Goal: Task Accomplishment & Management: Complete application form

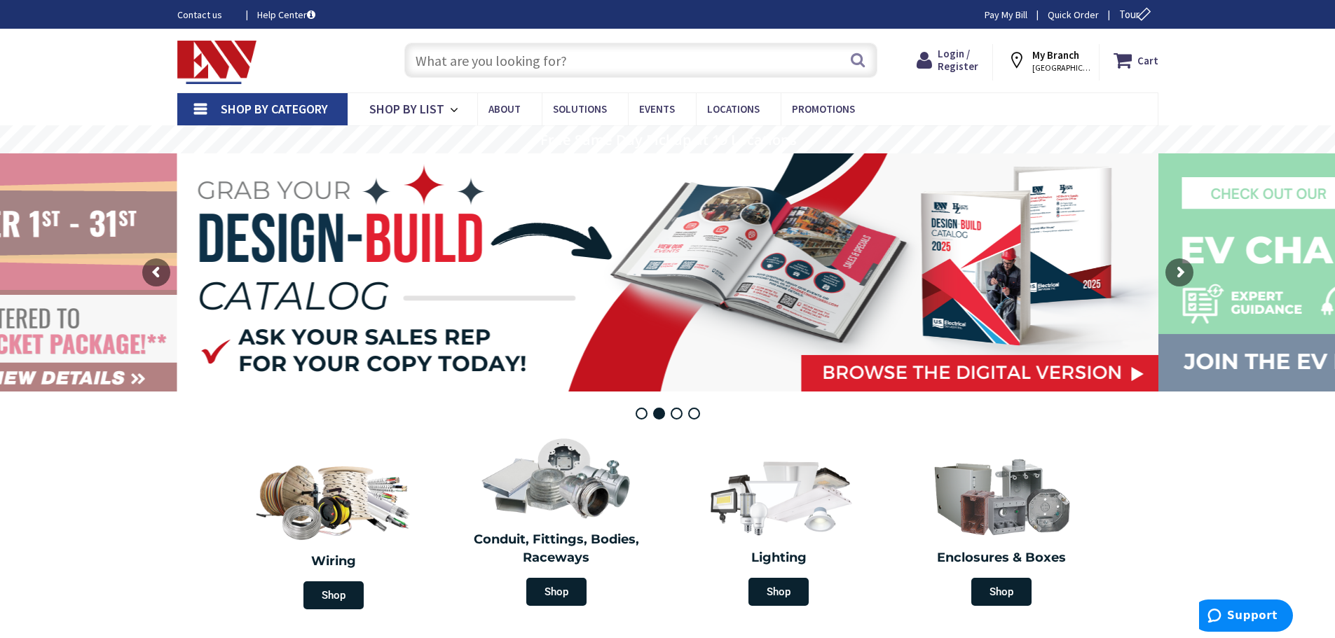
paste input "SYL FP54/850/HO/SL/ECO 21022 BULB | MISC CONTR.ITEM"
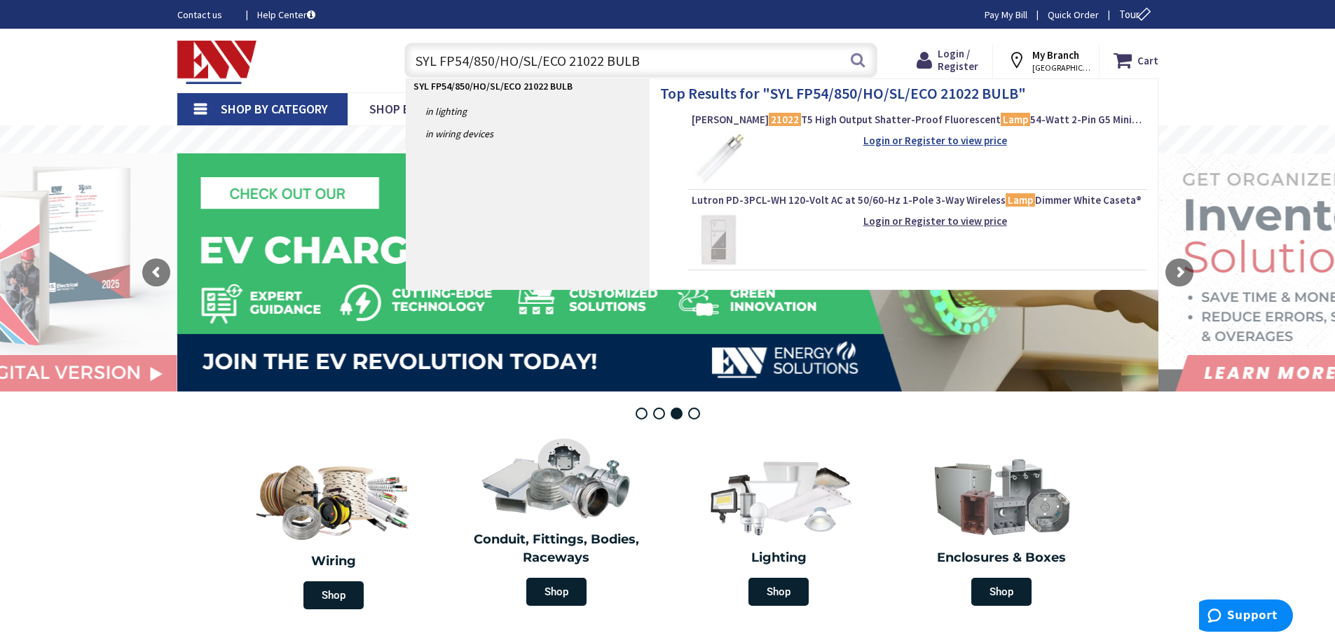
type input "SYL FP54/850/HO/SL/ECO 21022 BULB"
click at [921, 139] on strong "Login or Register to view price" at bounding box center [935, 140] width 144 height 13
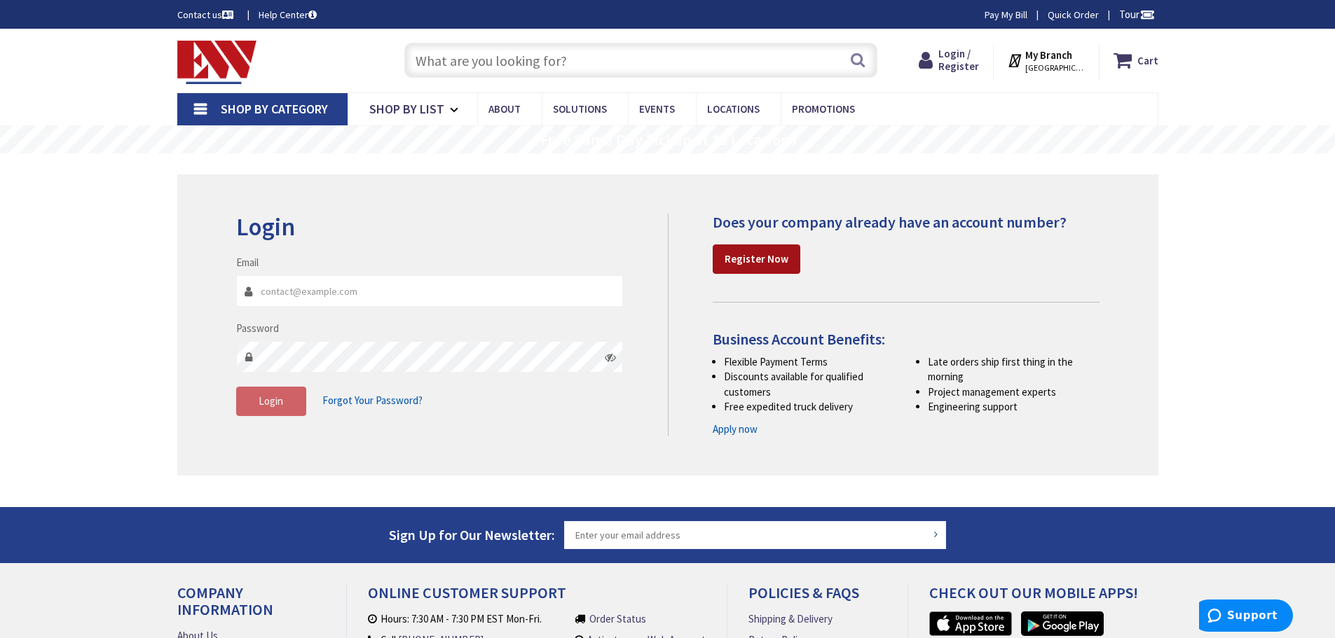
click at [762, 253] on strong "Register Now" at bounding box center [756, 258] width 64 height 13
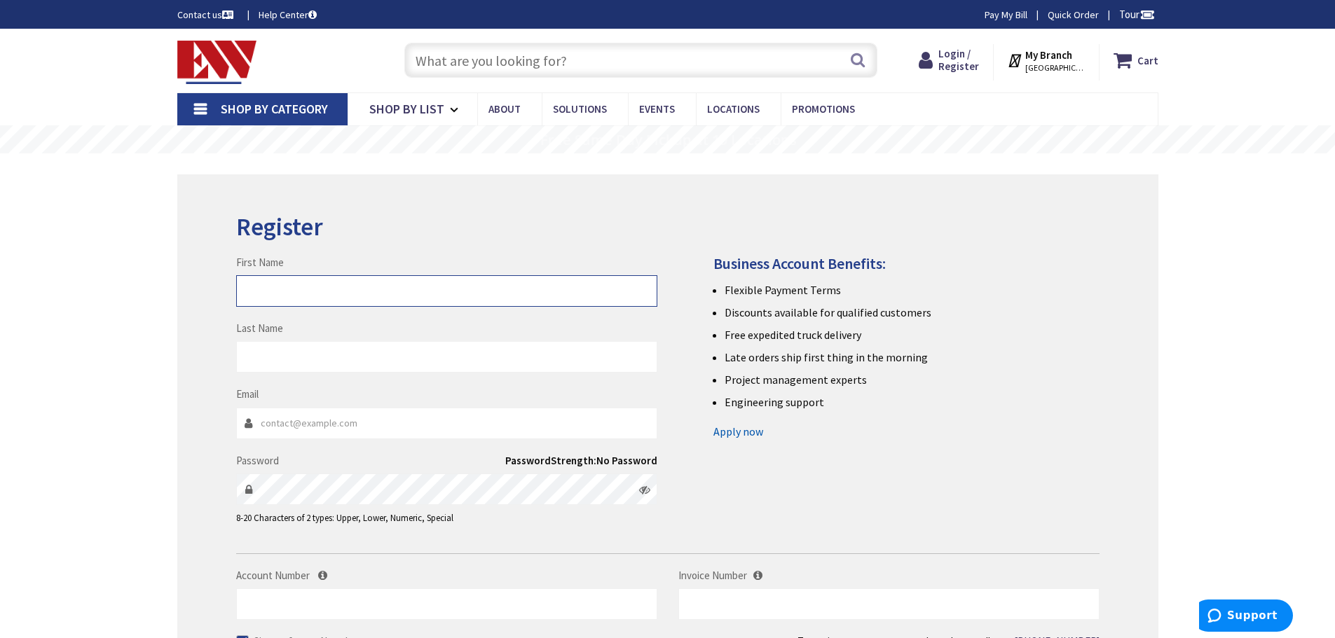
click at [465, 303] on input "First Name" at bounding box center [446, 291] width 421 height 32
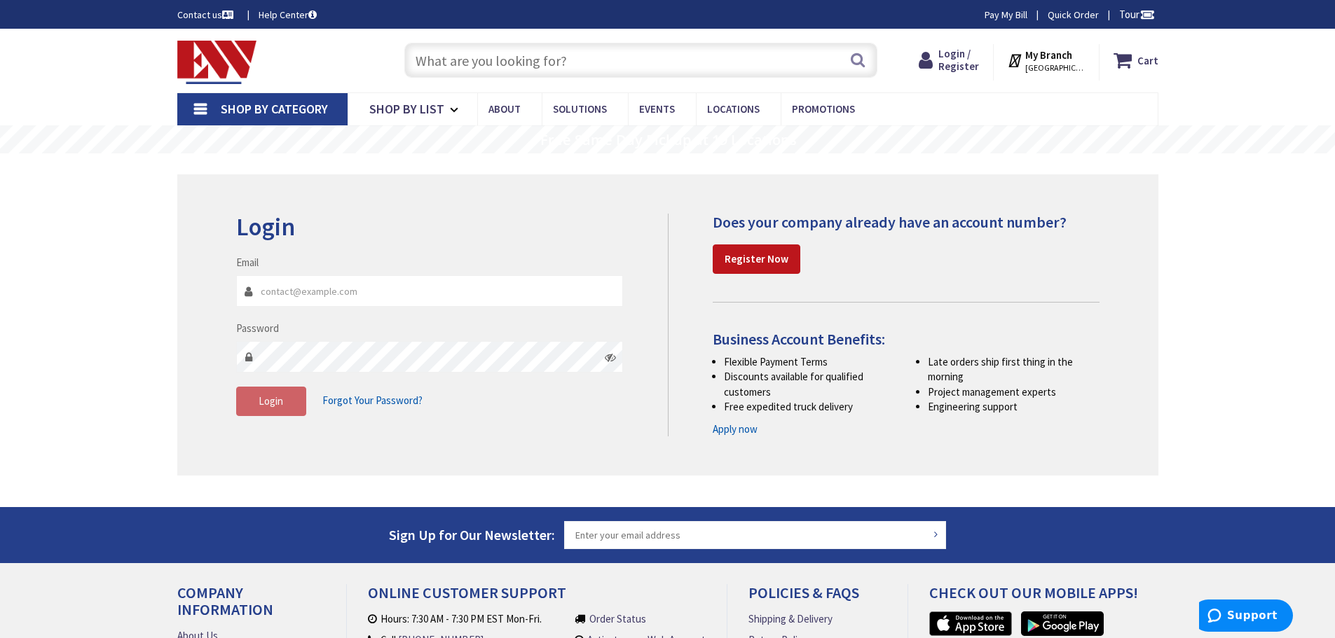
paste input "SYL FP54/850/HO/SL/ECO 21022 BULB | MISC CONTR.ITEM"
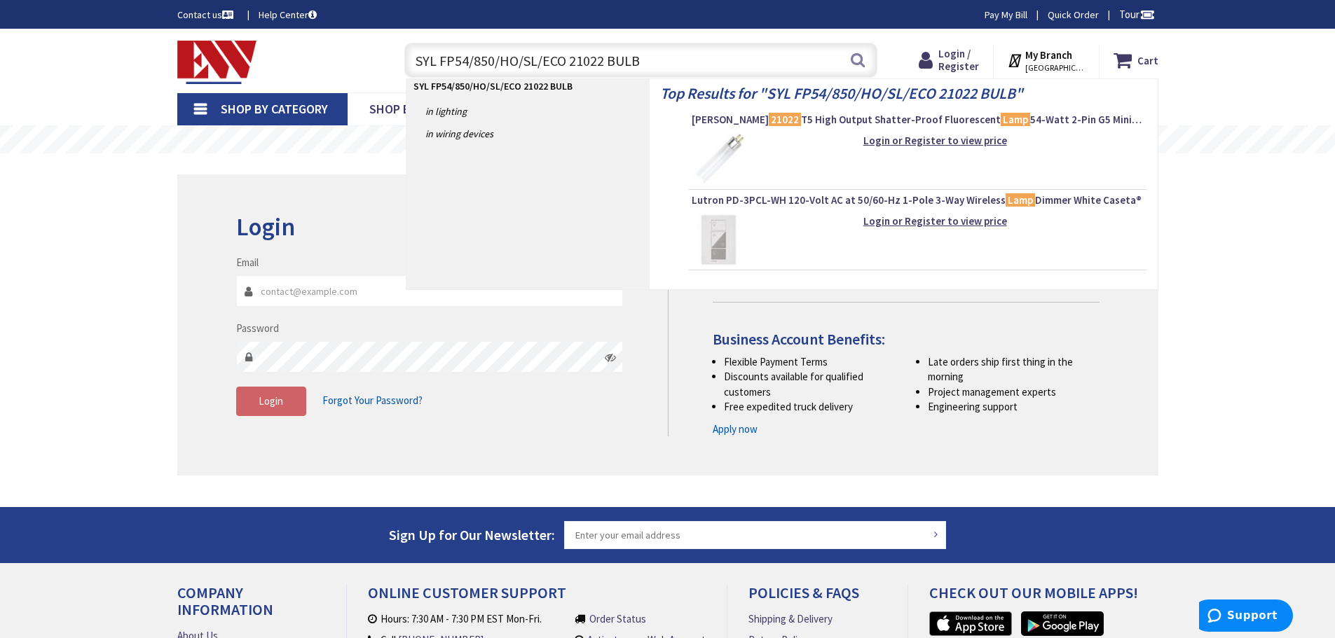
type input "SYL FP54/850/HO/SL/ECO 21022 BULB"
click at [773, 100] on strong "SYL FP54/850/HO/SL/ECO 21022 BULB" at bounding box center [890, 93] width 249 height 20
click at [948, 144] on strong "Login or Register to view price" at bounding box center [935, 140] width 144 height 13
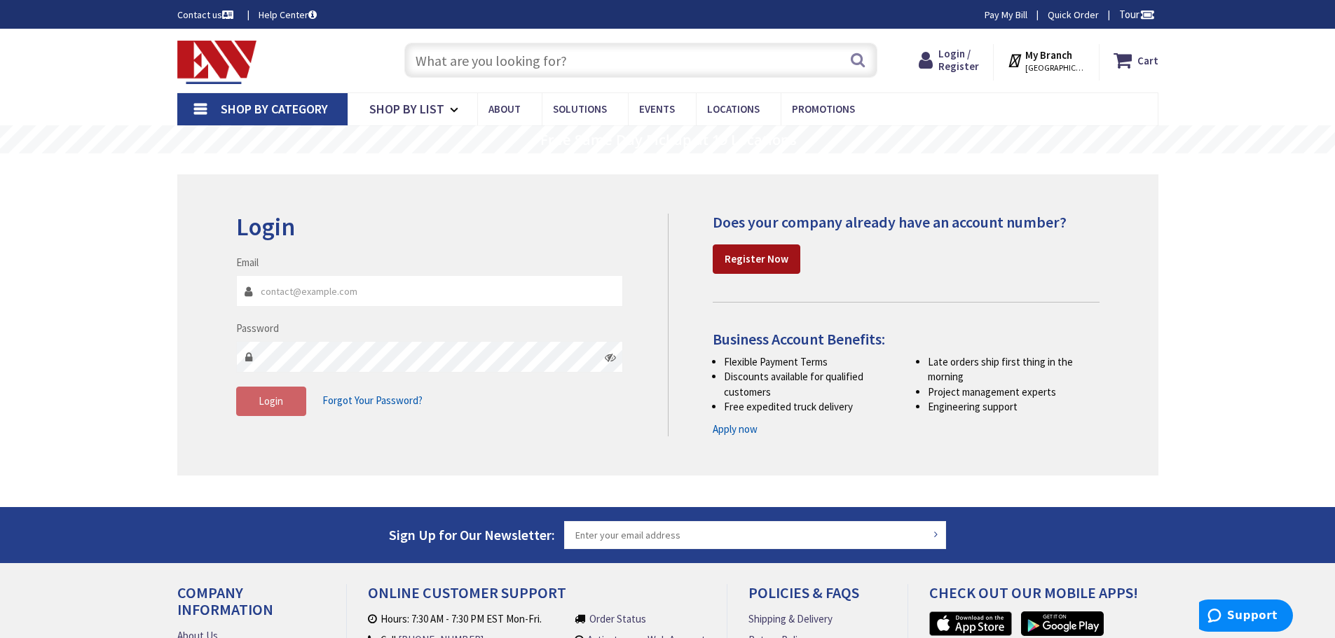
click at [752, 261] on strong "Register Now" at bounding box center [756, 258] width 64 height 13
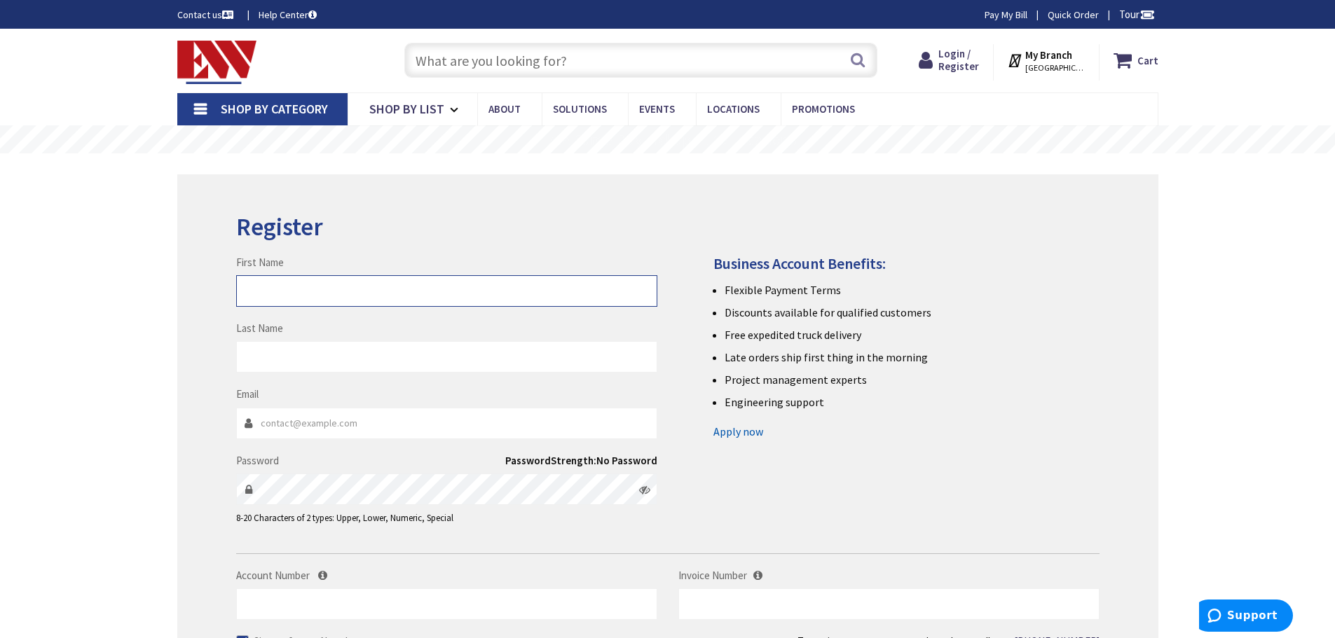
click at [329, 284] on input "First Name" at bounding box center [446, 291] width 421 height 32
type input "Kristie"
type input "Maher"
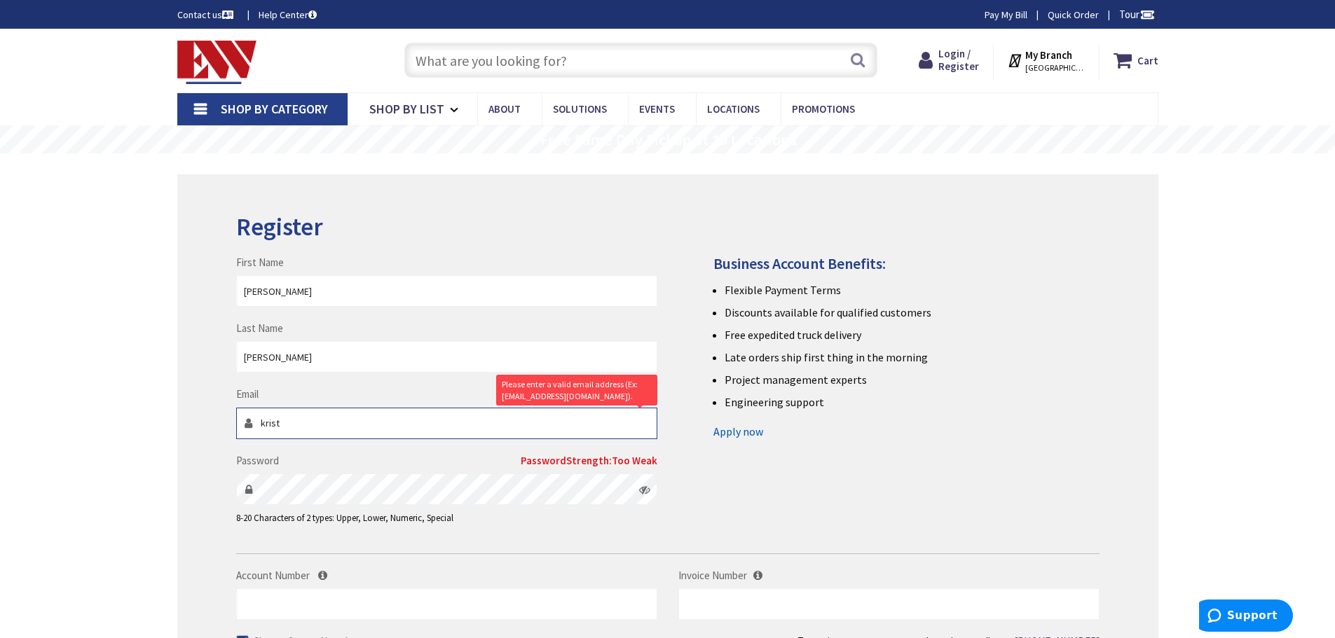
type input "kristie.maher@motion.com"
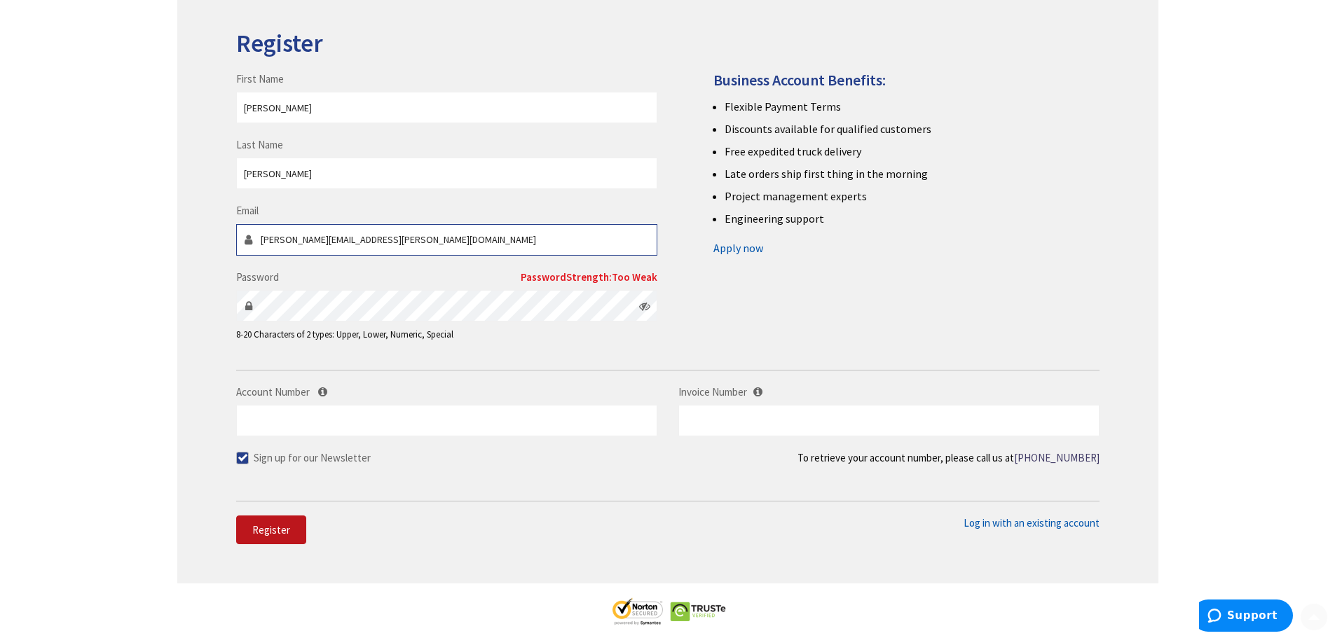
scroll to position [215, 0]
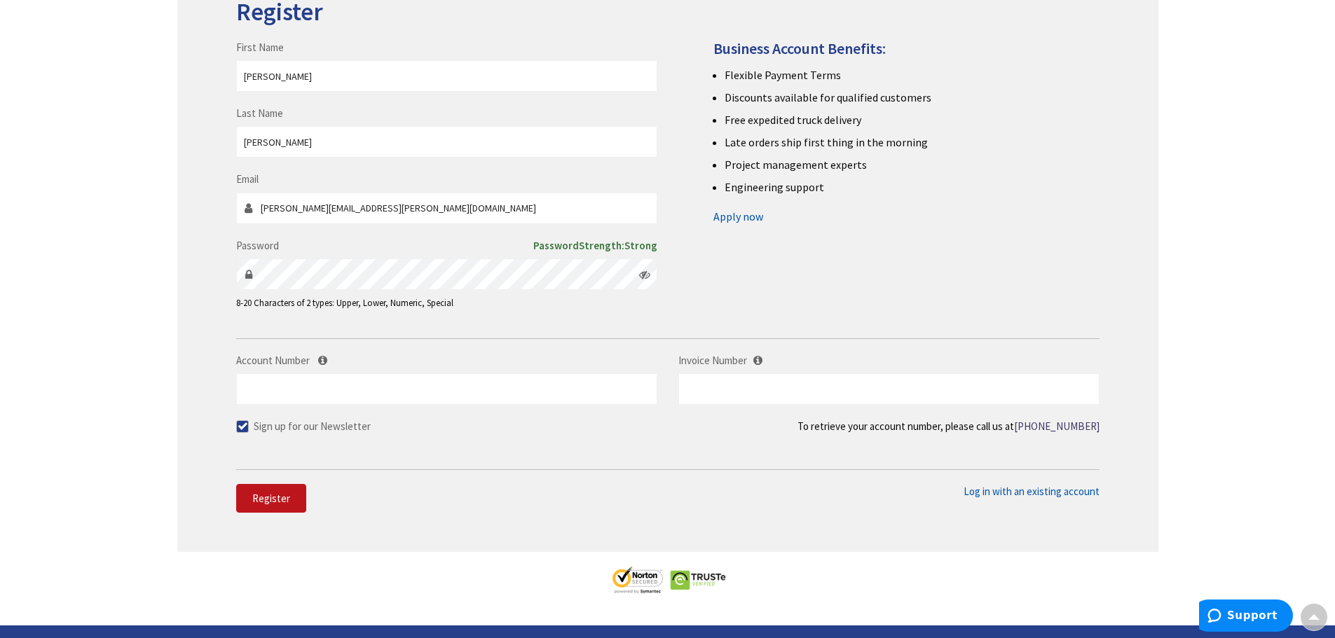
click at [246, 425] on span at bounding box center [242, 426] width 13 height 13
click at [246, 425] on input "Sign up for our Newsletter" at bounding box center [244, 426] width 9 height 9
checkbox input "false"
click at [269, 494] on span "Register" at bounding box center [271, 498] width 38 height 13
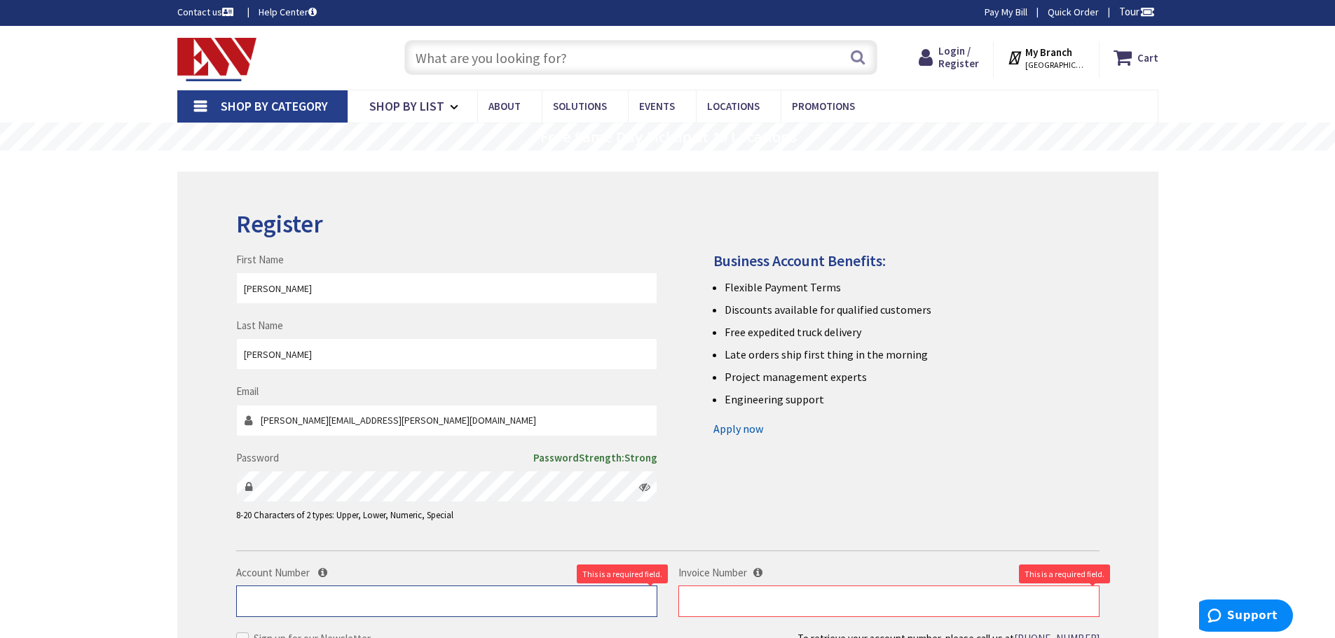
scroll to position [0, 0]
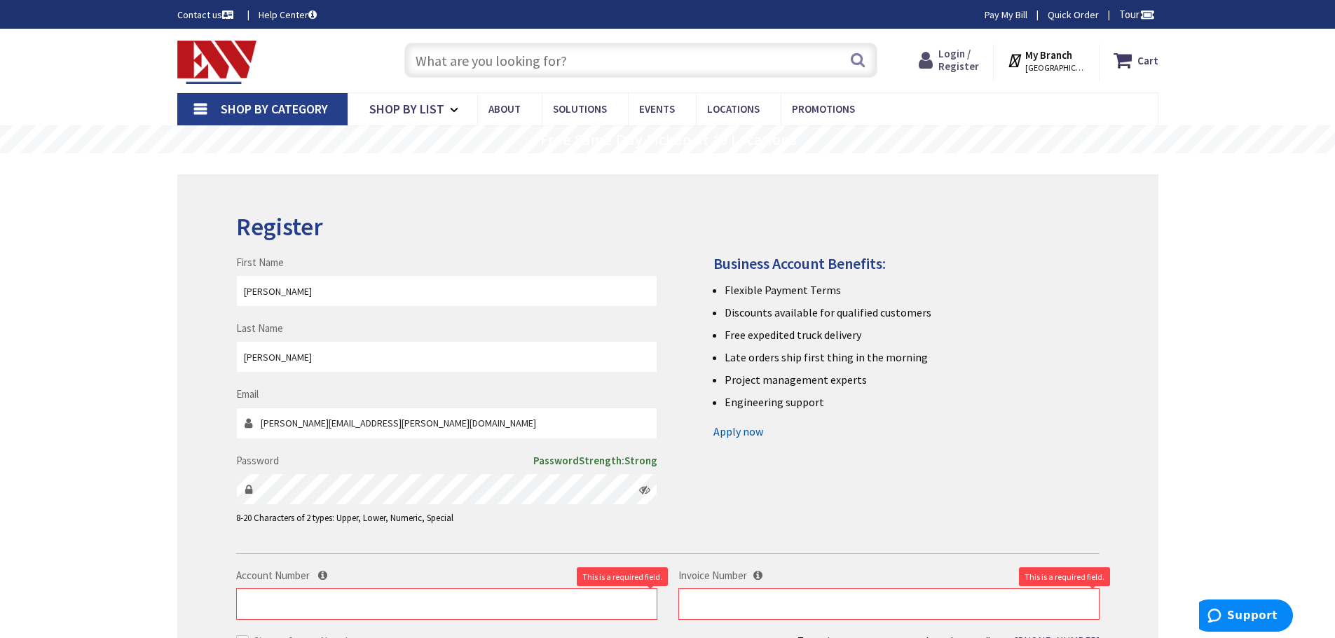
click at [966, 67] on span "Login / Register" at bounding box center [958, 60] width 41 height 26
